Goal: Entertainment & Leisure: Consume media (video, audio)

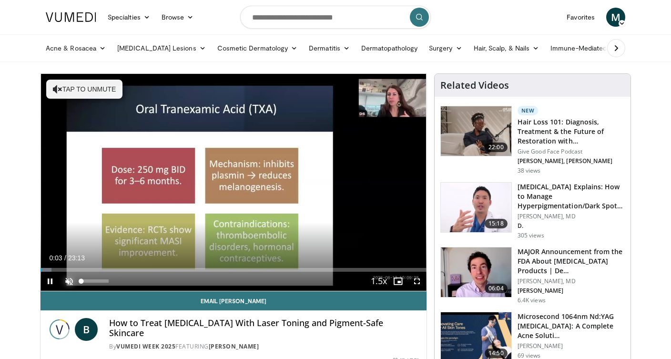
click at [70, 282] on span "Video Player" at bounding box center [69, 281] width 19 height 19
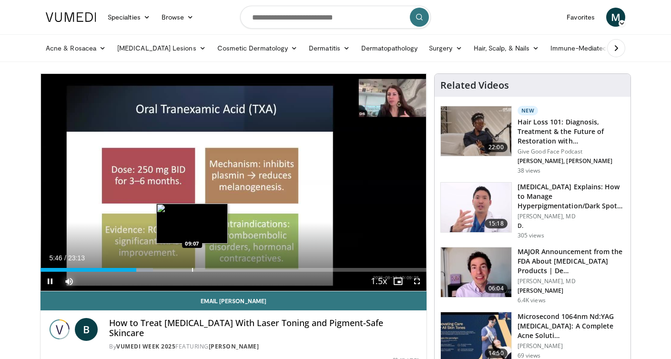
click at [192, 265] on div "Loaded : 29.18% 05:46 09:07" at bounding box center [234, 267] width 386 height 9
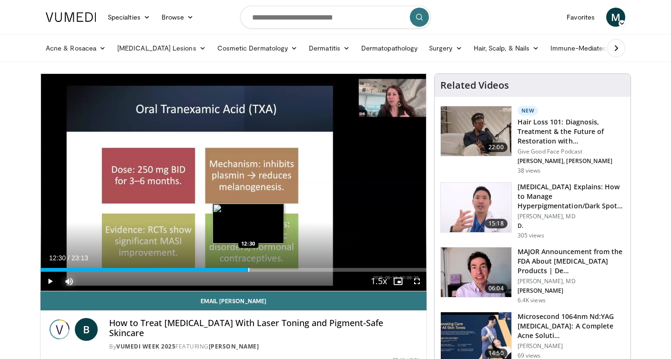
click at [248, 270] on div "Progress Bar" at bounding box center [248, 270] width 1 height 4
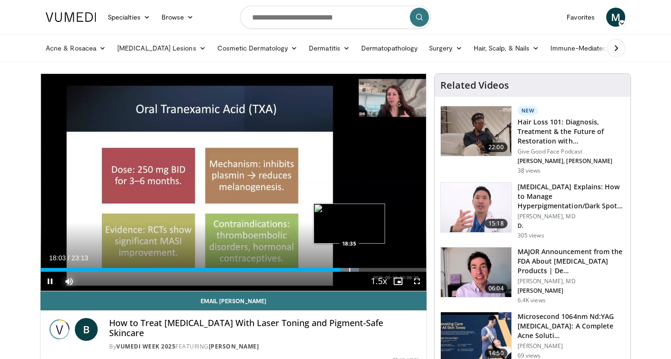
click at [349, 268] on div "Progress Bar" at bounding box center [349, 270] width 1 height 4
click at [360, 268] on div "Progress Bar" at bounding box center [360, 270] width 1 height 4
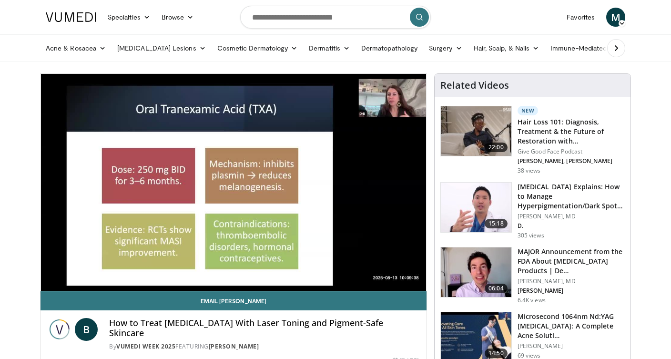
click at [385, 271] on div "10 seconds Tap to unmute" at bounding box center [234, 182] width 386 height 217
